Goal: Find contact information: Obtain details needed to contact an individual or organization

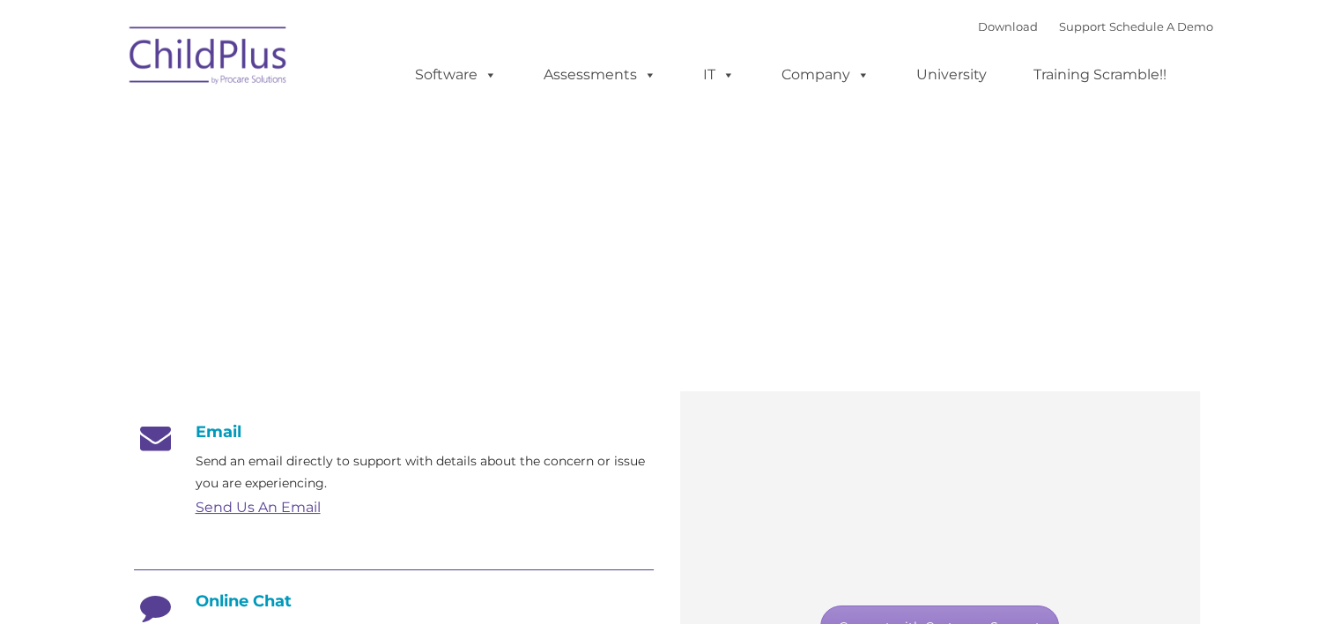
type input ""
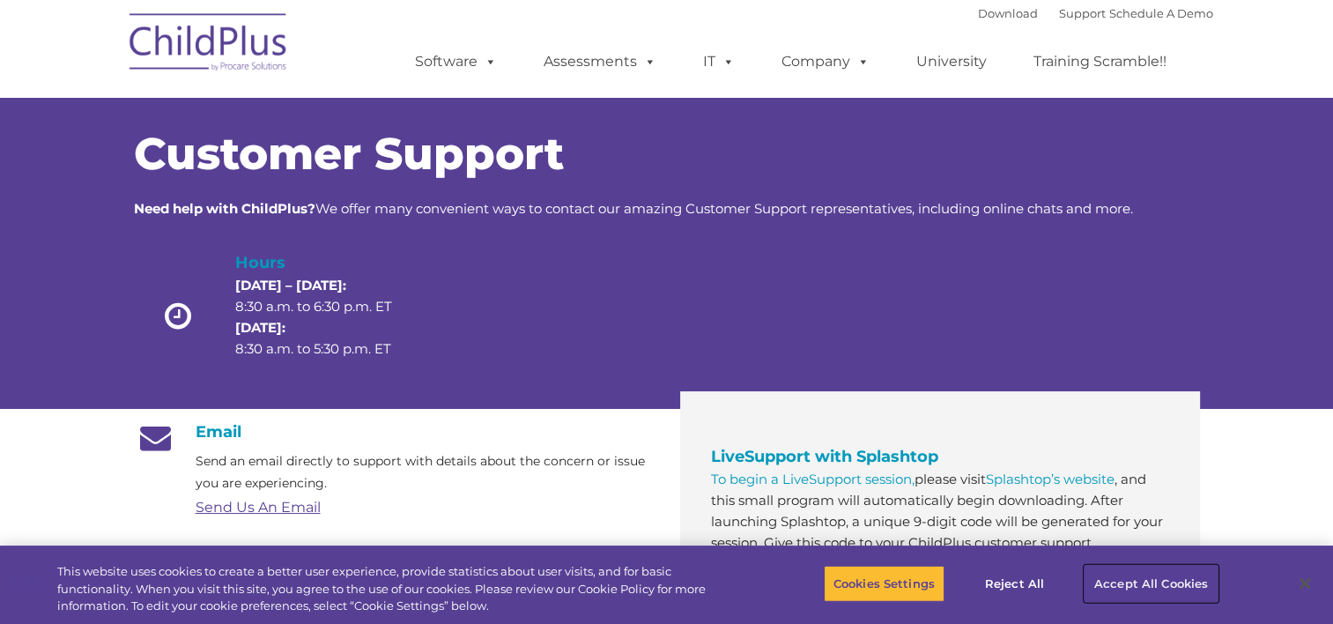
click at [1123, 581] on button "Accept All Cookies" at bounding box center [1150, 583] width 133 height 37
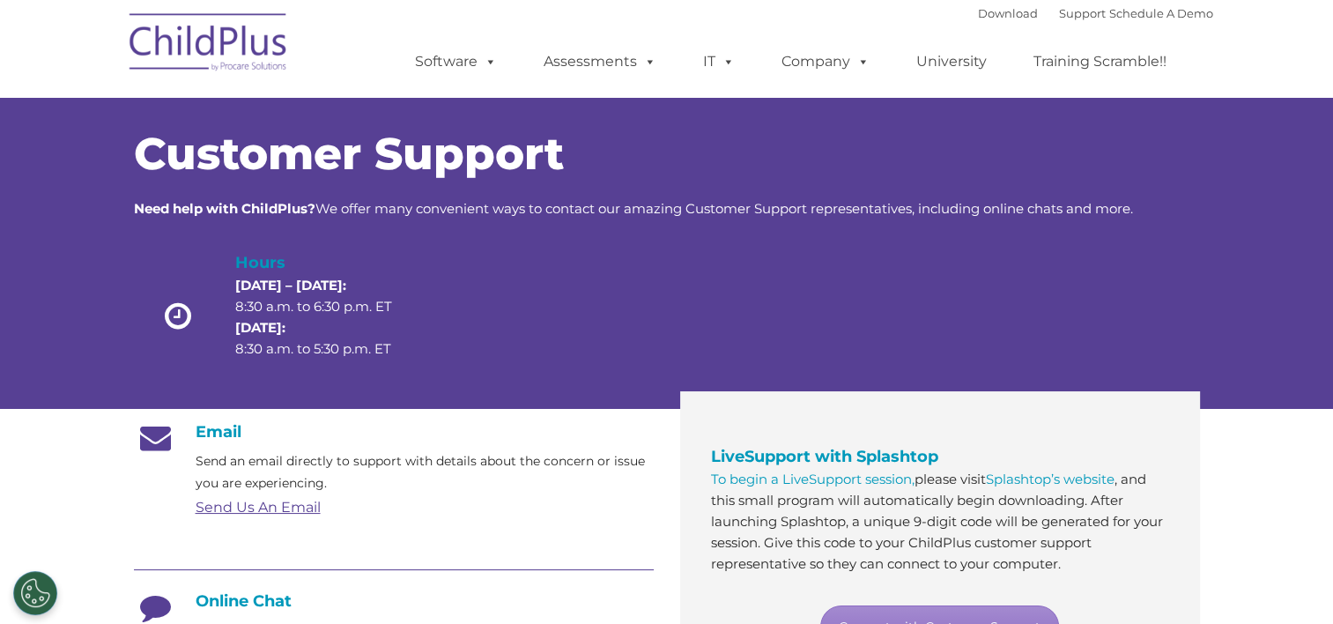
click at [223, 504] on link "Send Us An Email" at bounding box center [258, 507] width 125 height 17
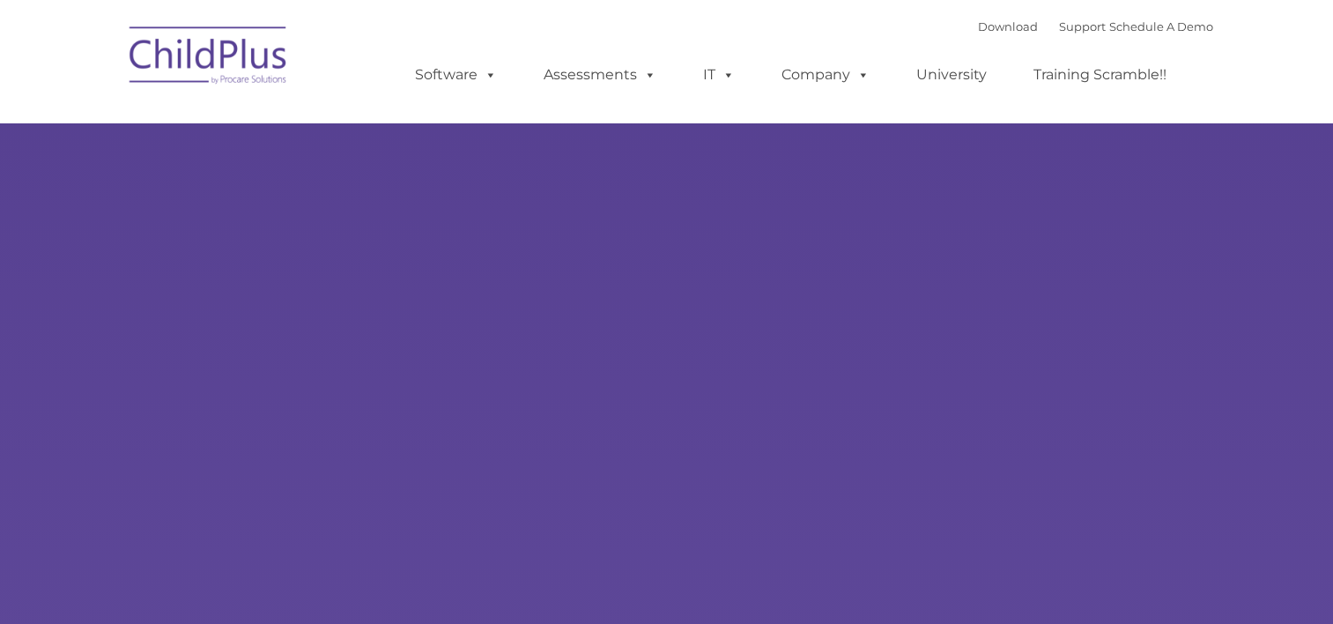
type input ""
select select "MEDIUM"
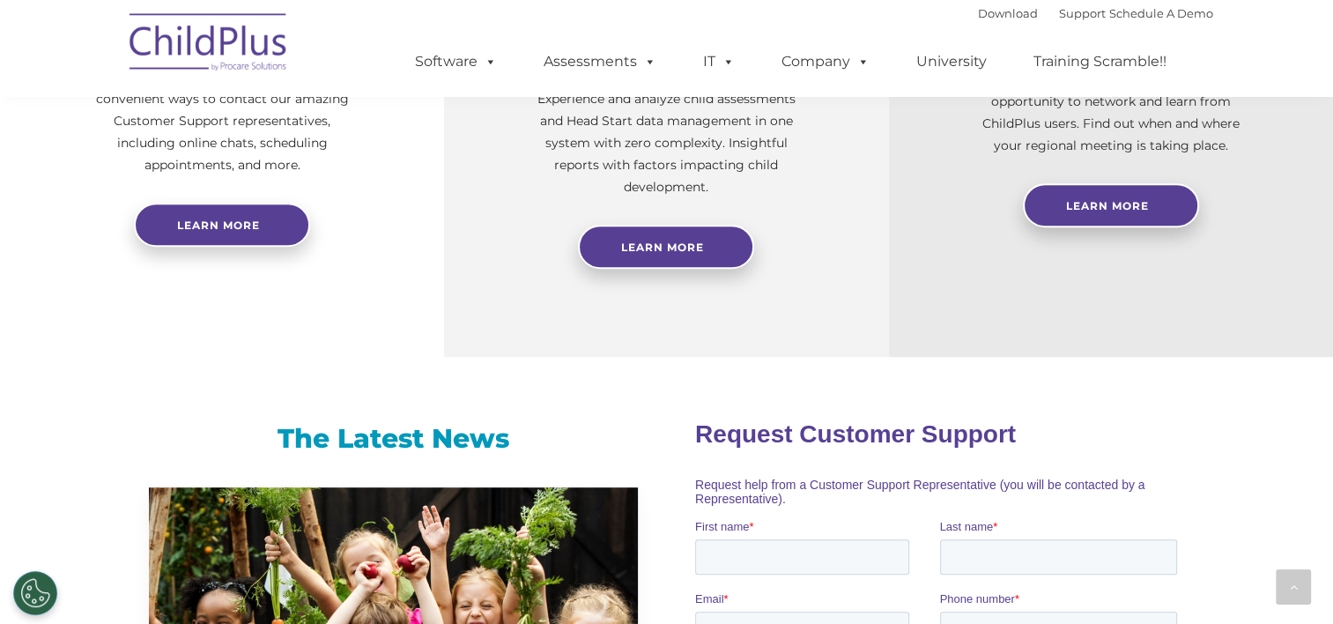
scroll to position [853, 0]
